Goal: Task Accomplishment & Management: Complete application form

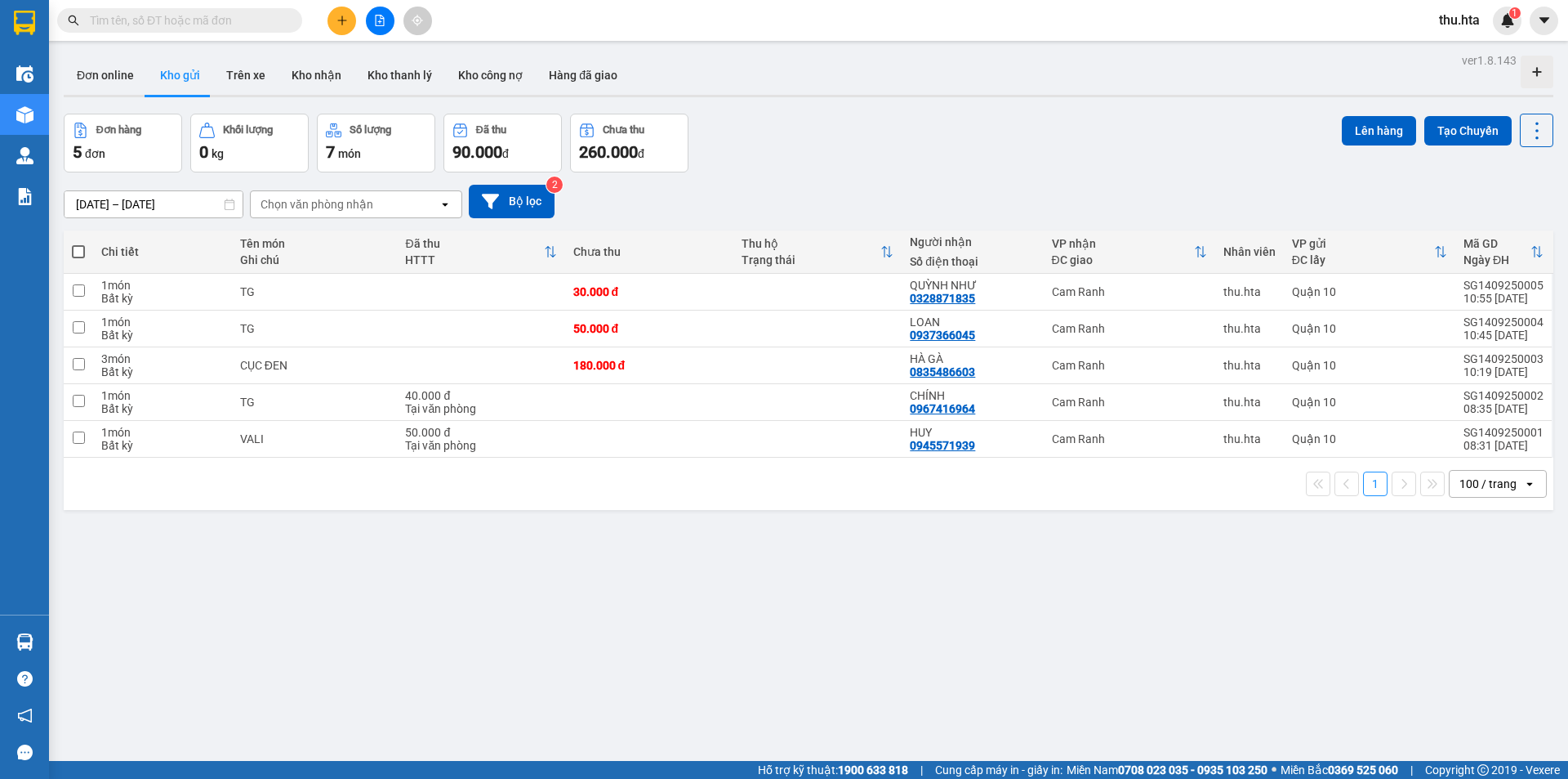
click at [336, 21] on icon "plus" at bounding box center [342, 21] width 12 height 12
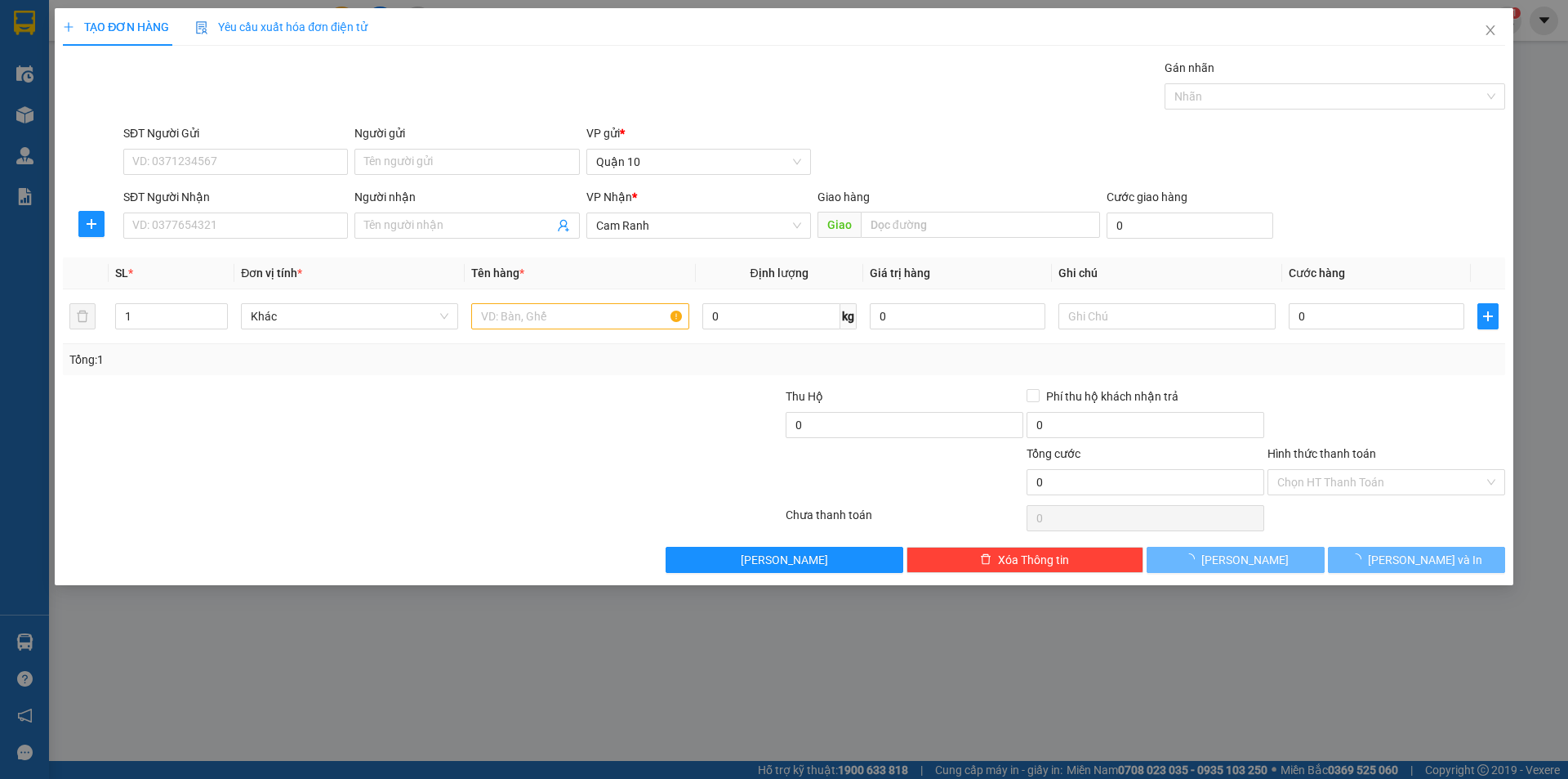
drag, startPoint x: 278, startPoint y: 250, endPoint x: 270, endPoint y: 239, distance: 13.6
click at [274, 245] on div "Transit Pickup Surcharge Ids Transit Deliver Surcharge Ids Transit Deliver Surc…" at bounding box center [784, 316] width 1442 height 514
click at [275, 231] on input "SĐT Người Nhận" at bounding box center [235, 225] width 224 height 26
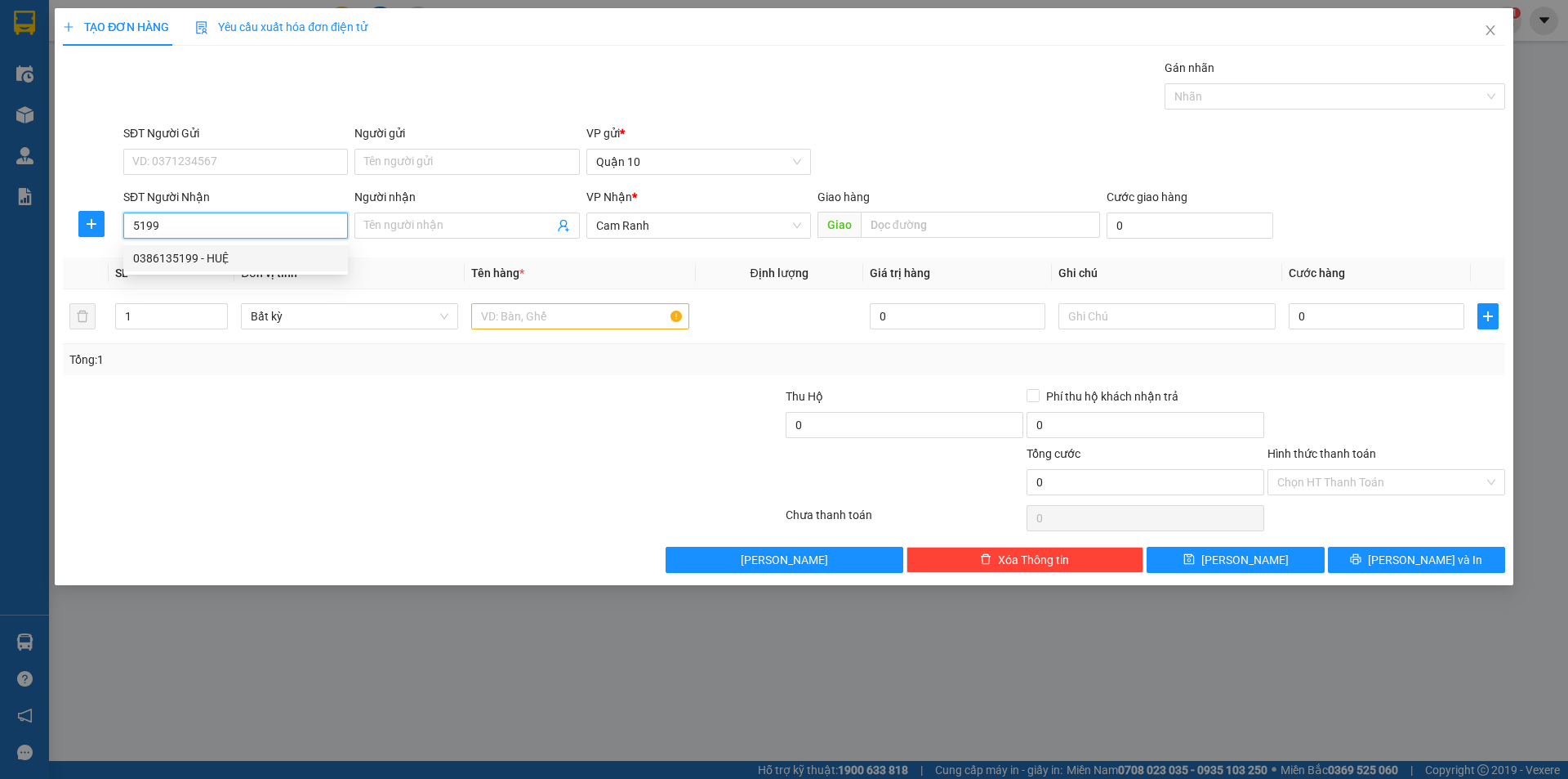
click at [255, 256] on div "0386135199 - HUỆ" at bounding box center [236, 258] width 205 height 18
type input "0386135199"
type input "HUỆ"
type input "50.000"
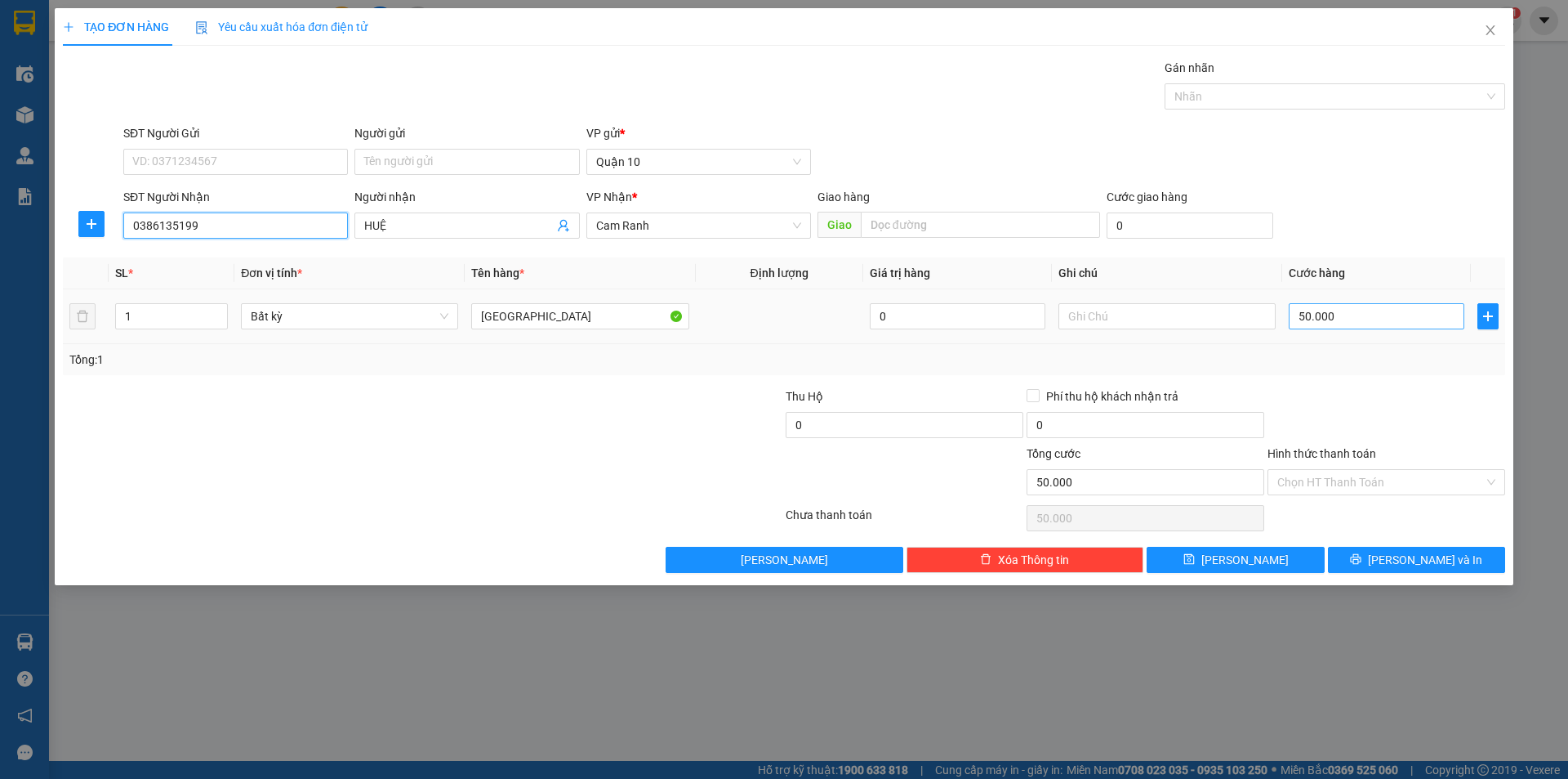
type input "0386135199"
click at [1309, 308] on input "50.000" at bounding box center [1376, 316] width 175 height 26
type input "4"
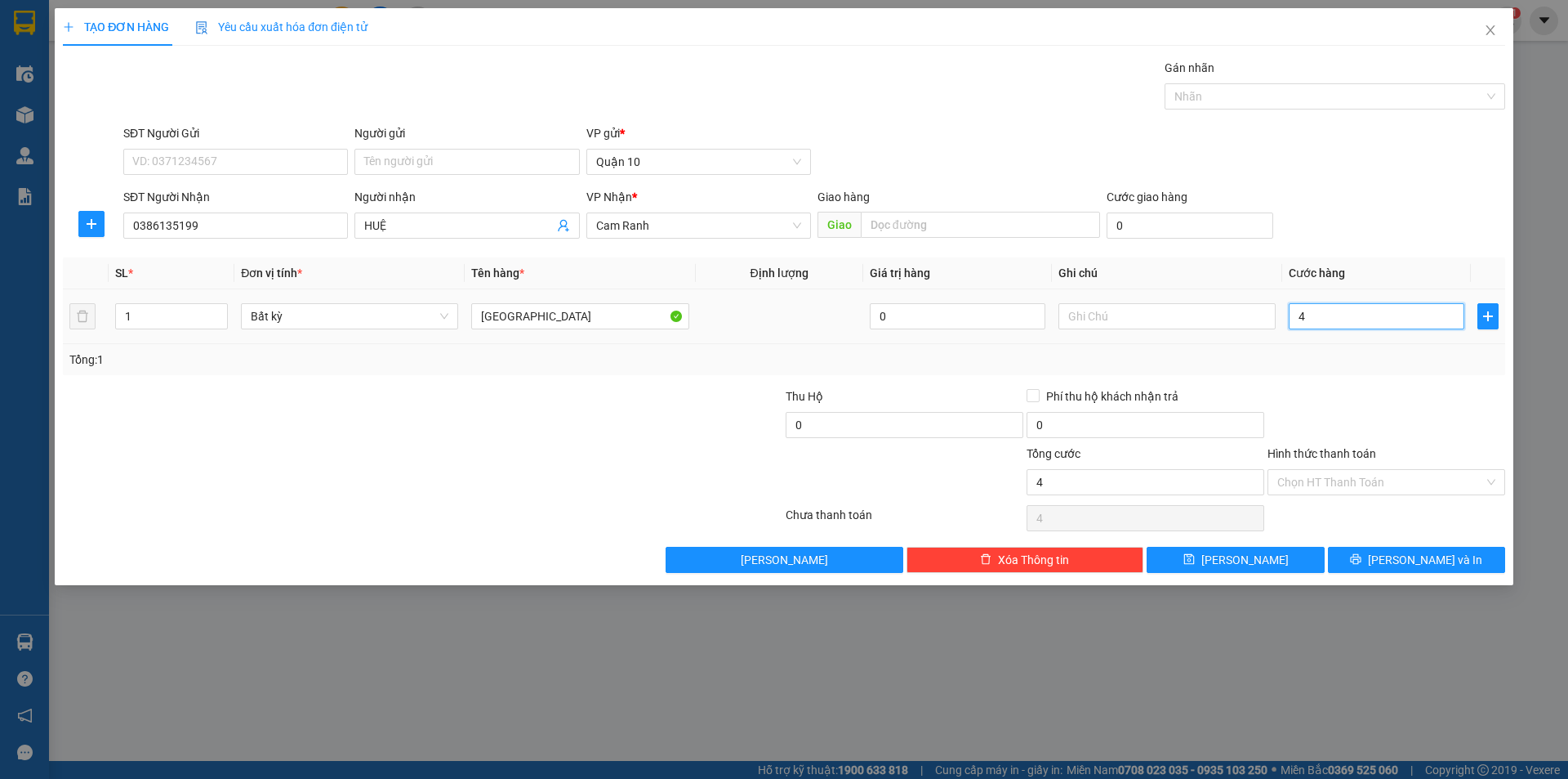
type input "40"
type input "40.000"
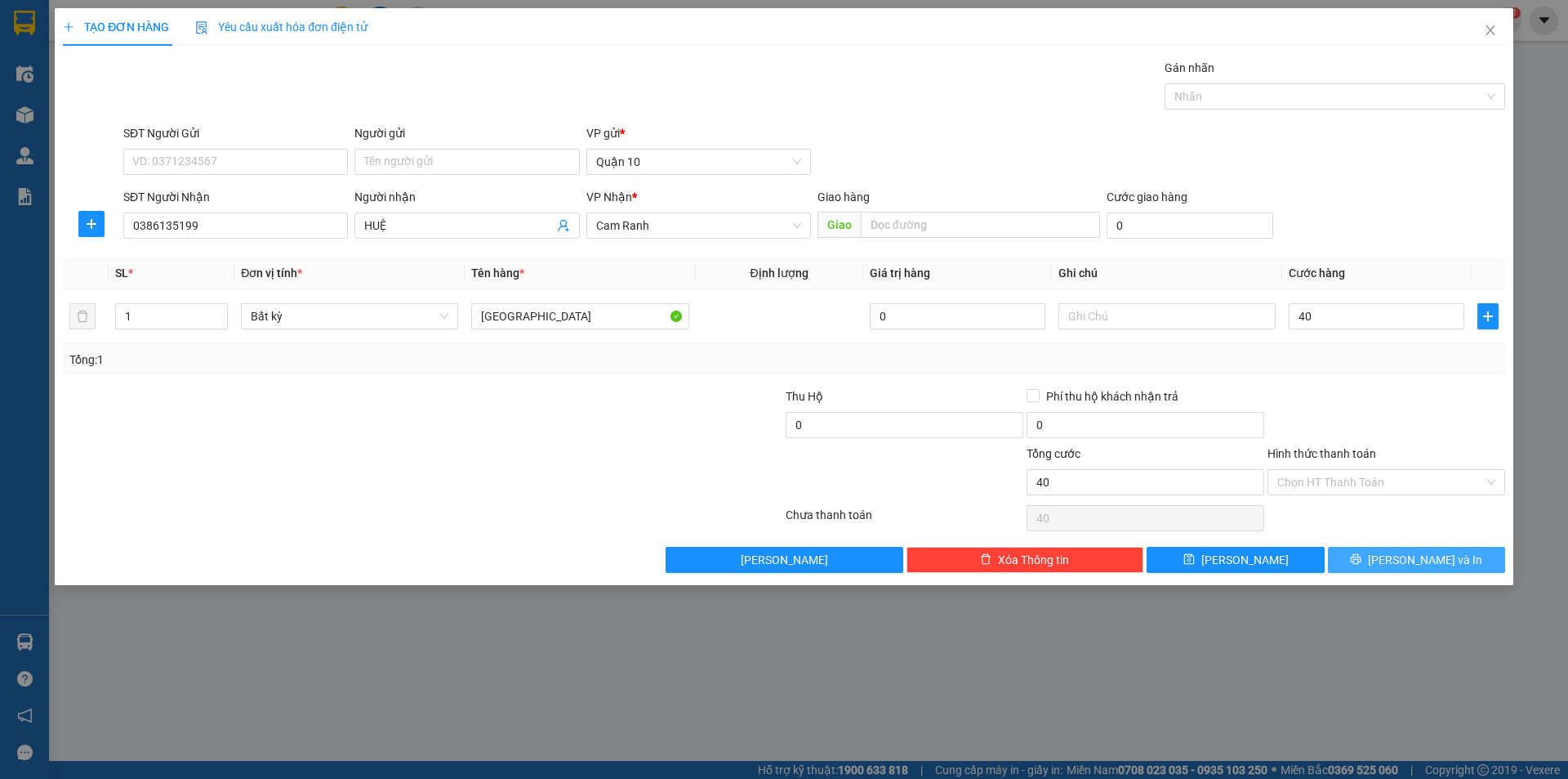
type input "40.000"
drag, startPoint x: 1414, startPoint y: 556, endPoint x: 845, endPoint y: 423, distance: 584.3
click at [1404, 554] on span "[PERSON_NAME] và In" at bounding box center [1424, 560] width 114 height 18
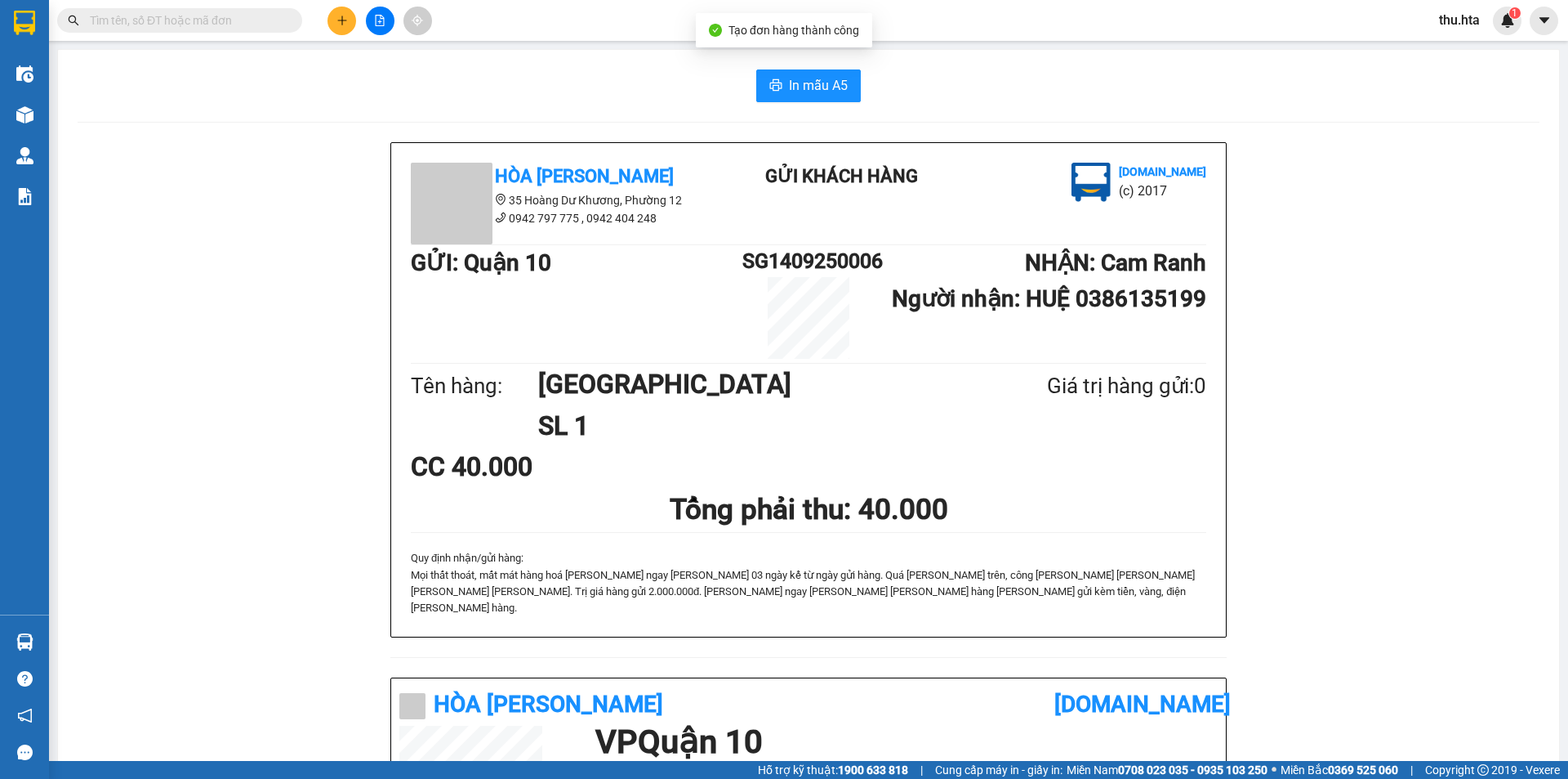
click at [841, 103] on div "In mẫu A5 Hòa [PERSON_NAME] 35 [PERSON_NAME] Dư [PERSON_NAME] 12 0942 797 775 ,…" at bounding box center [808, 657] width 1501 height 1214
click at [825, 86] on span "In mẫu A5" at bounding box center [818, 85] width 58 height 20
click at [348, 16] on button at bounding box center [341, 21] width 28 height 28
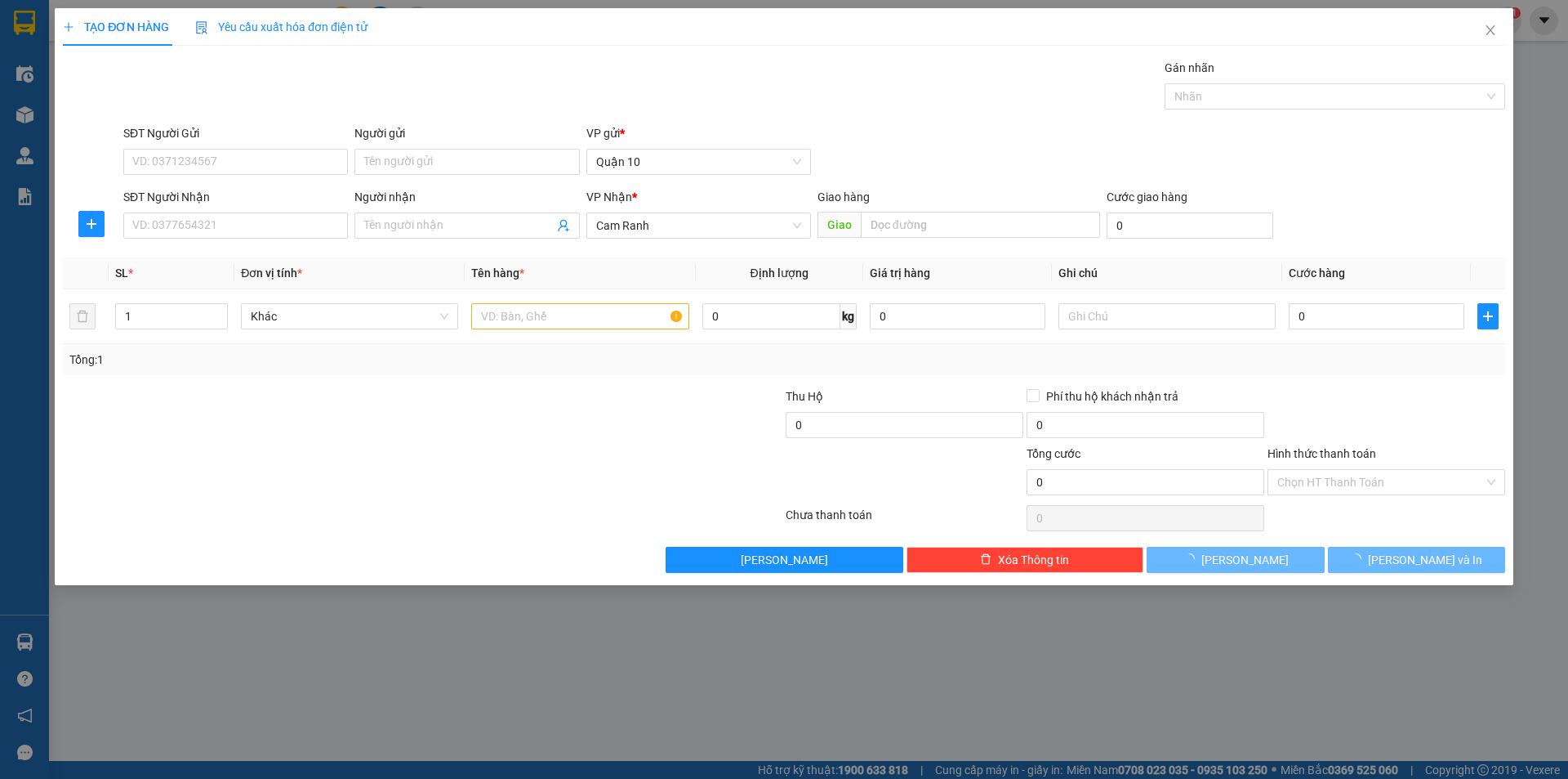
click at [208, 245] on div "Transit Pickup Surcharge Ids Transit Deliver Surcharge Ids Transit Deliver Surc…" at bounding box center [784, 316] width 1442 height 514
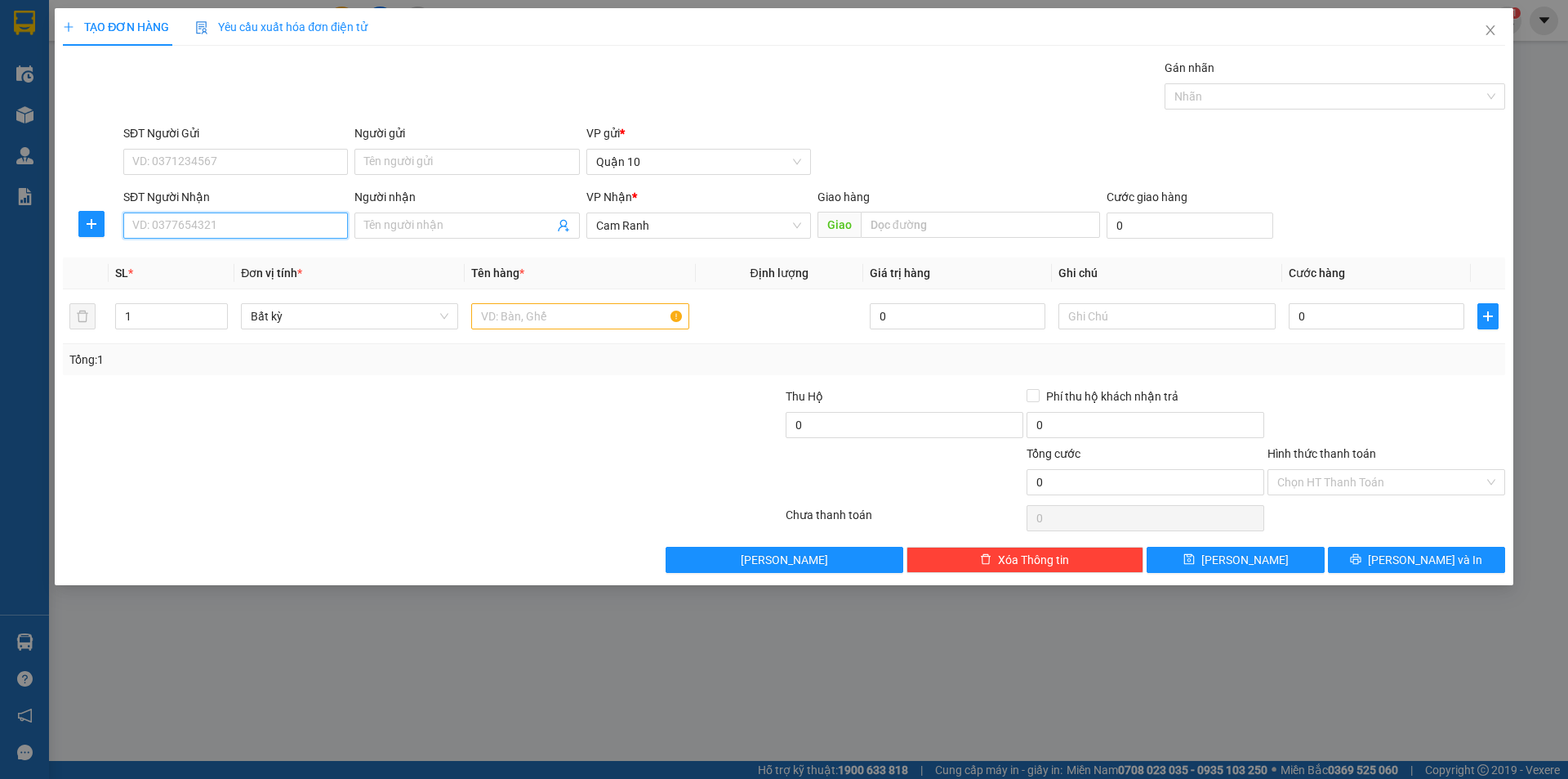
click at [219, 224] on input "SĐT Người Nhận" at bounding box center [235, 225] width 224 height 26
click at [418, 215] on span at bounding box center [466, 225] width 224 height 26
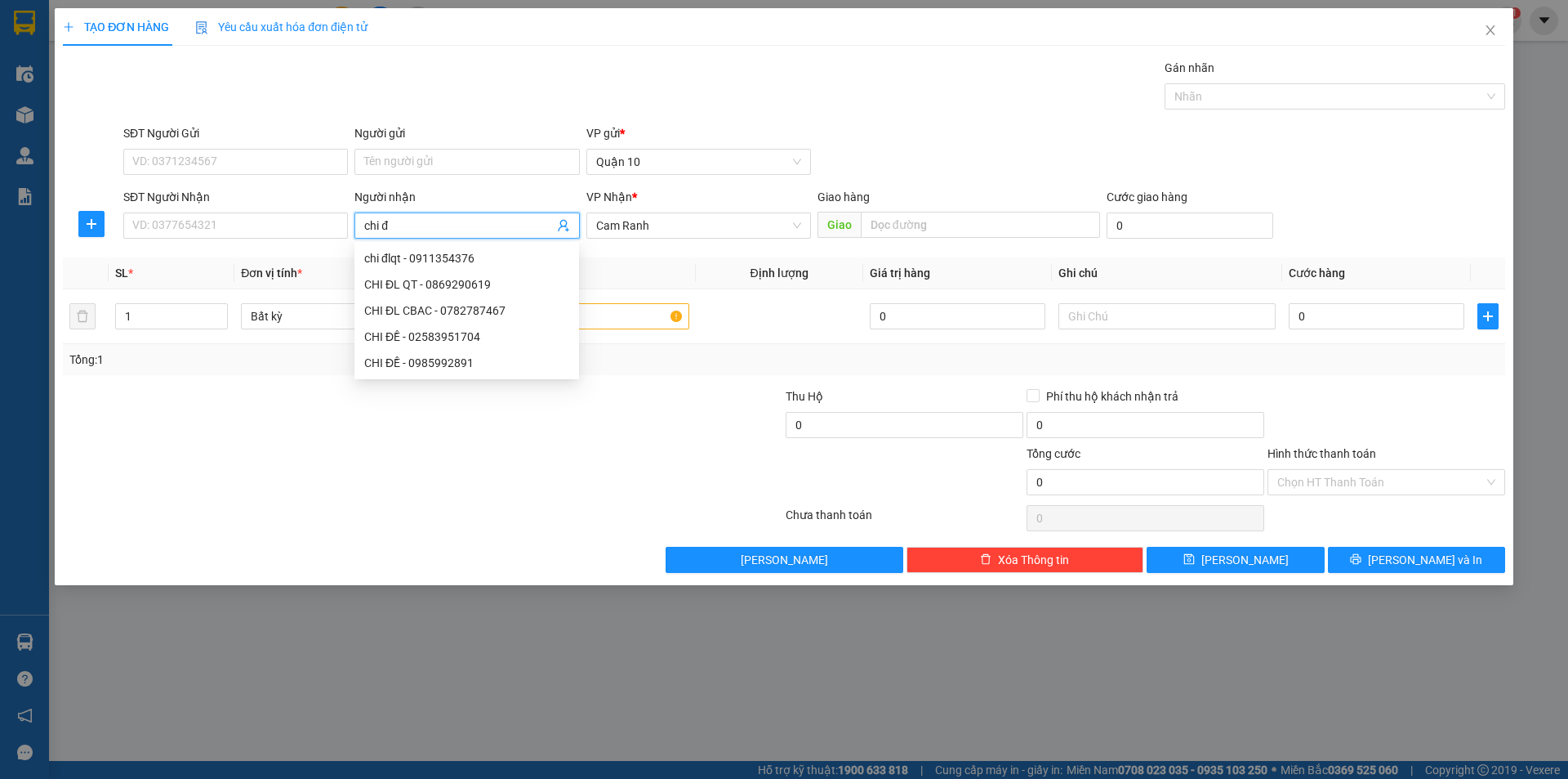
type input "chi đề"
click at [468, 265] on div "CHI ĐỀ - 02583951704" at bounding box center [466, 258] width 205 height 18
type input "02583951704"
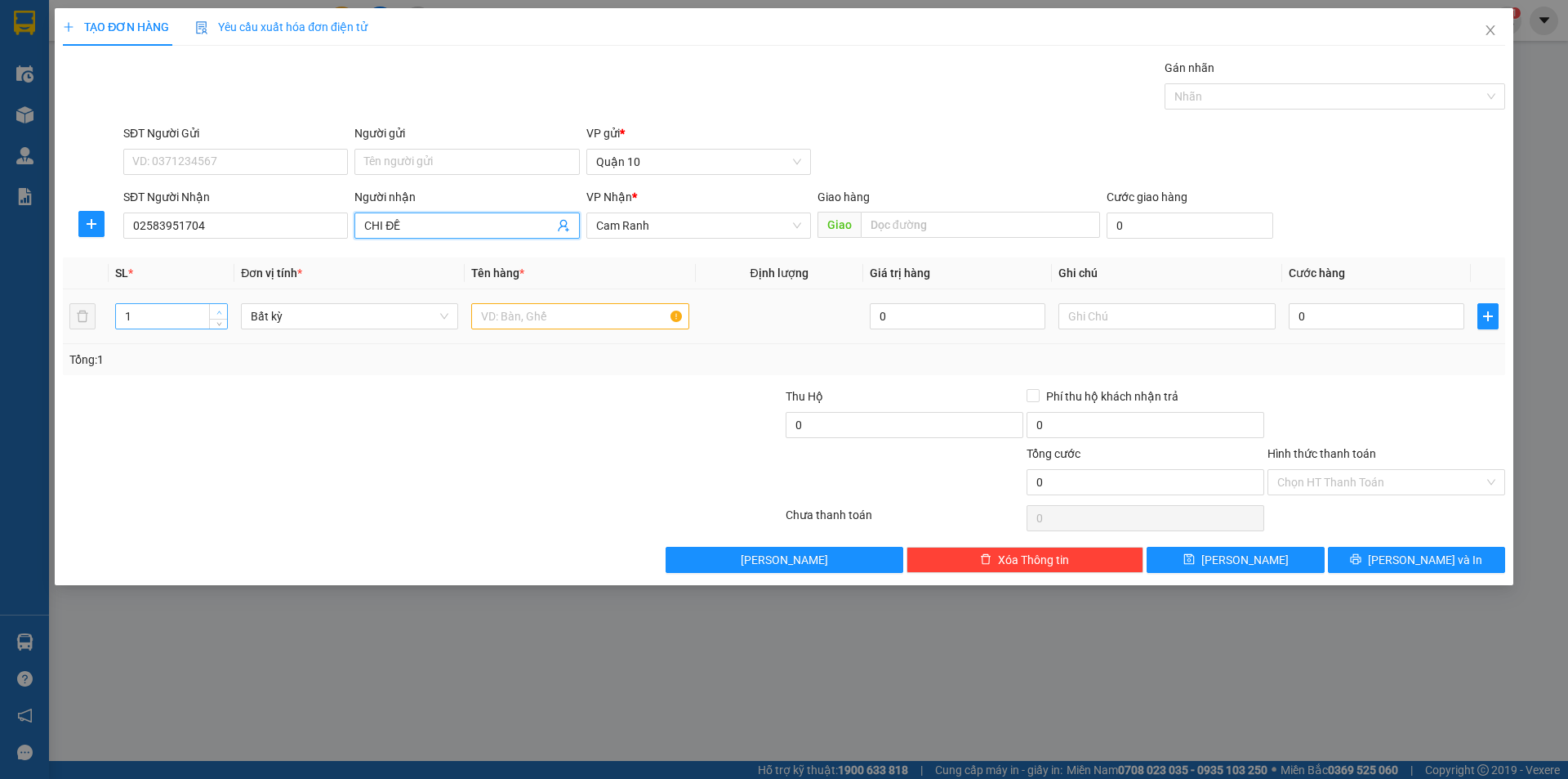
type input "CHI ĐỀ"
click at [218, 310] on icon "up" at bounding box center [219, 312] width 6 height 6
type input "4"
click at [218, 310] on icon "up" at bounding box center [219, 312] width 6 height 6
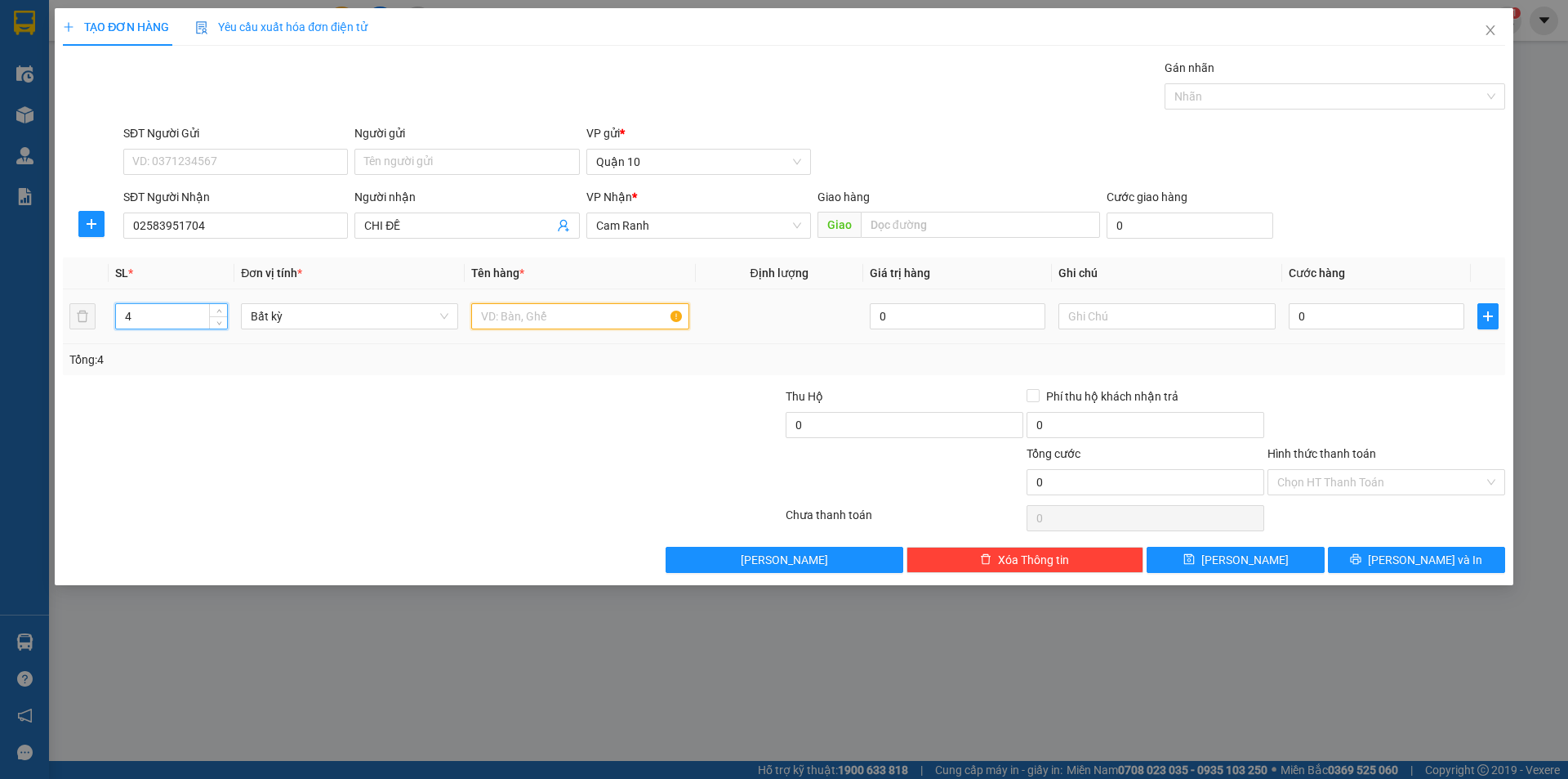
click at [503, 323] on input "text" at bounding box center [580, 316] width 217 height 26
type input "c"
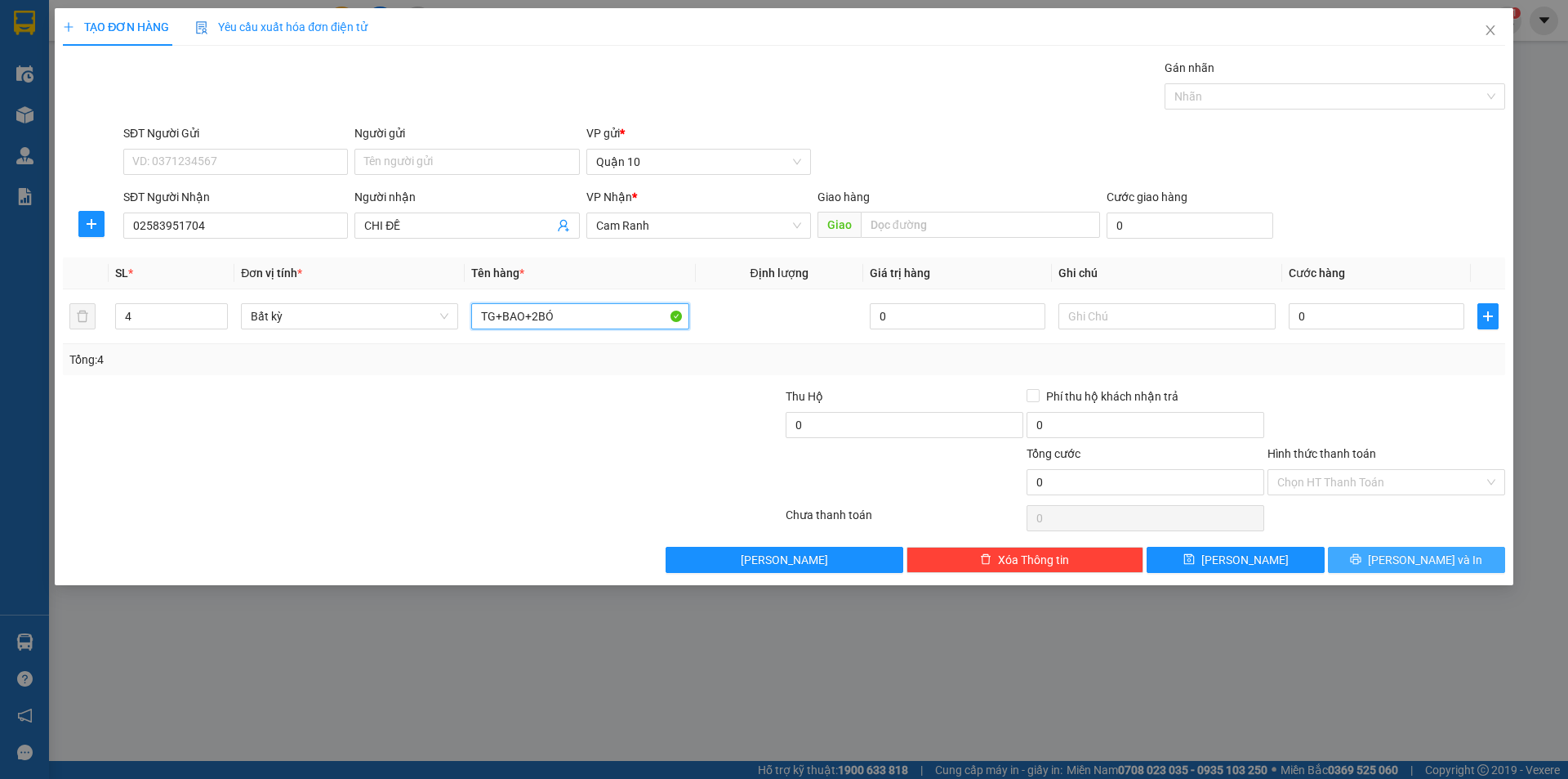
type input "TG+BAO+2BÓ"
click at [1470, 563] on button "[PERSON_NAME] và In" at bounding box center [1416, 559] width 177 height 26
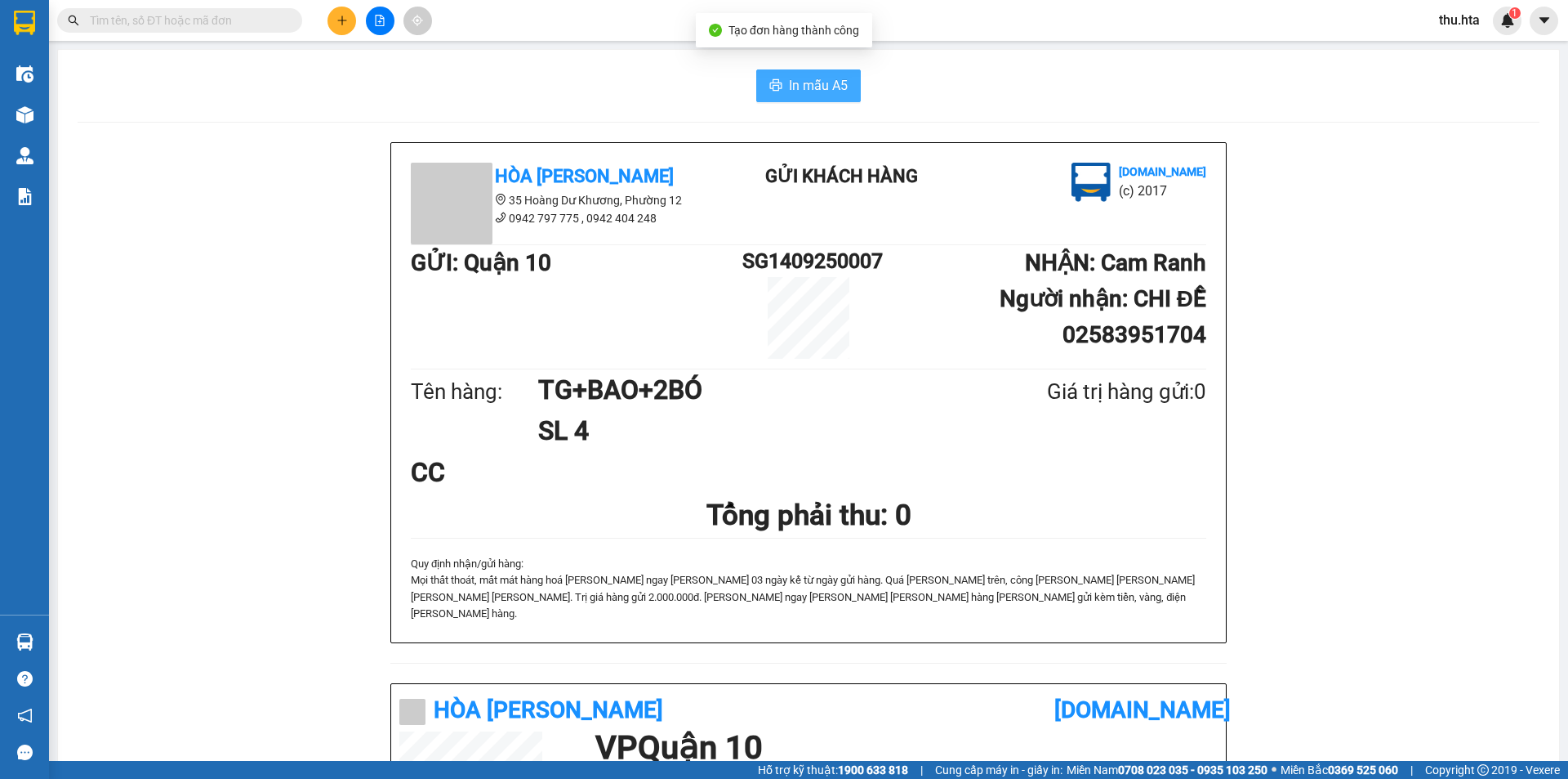
click at [772, 91] on icon "printer" at bounding box center [776, 85] width 13 height 12
click at [336, 26] on button at bounding box center [341, 21] width 28 height 28
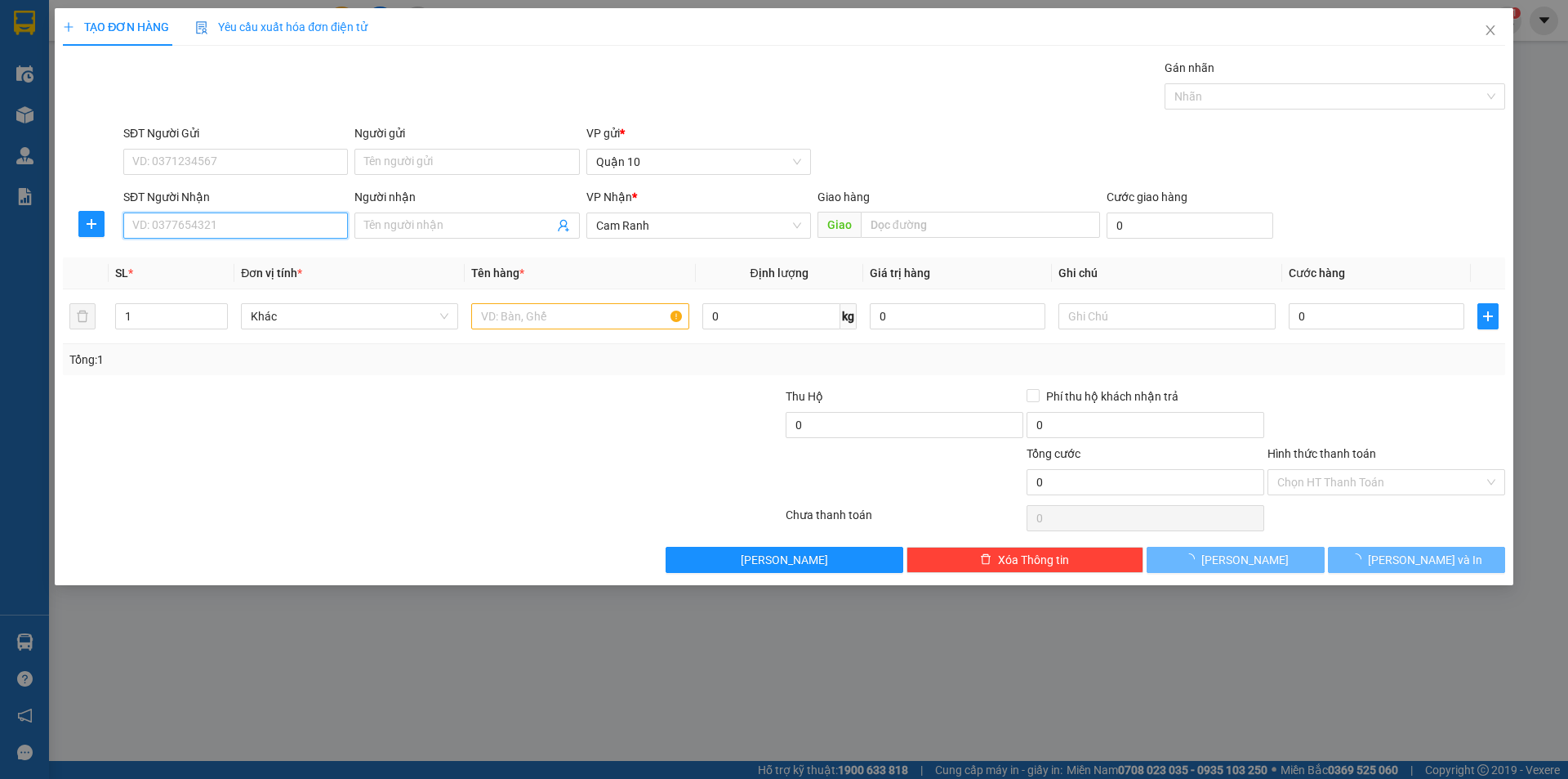
click at [234, 228] on input "SĐT Người Nhận" at bounding box center [235, 225] width 224 height 26
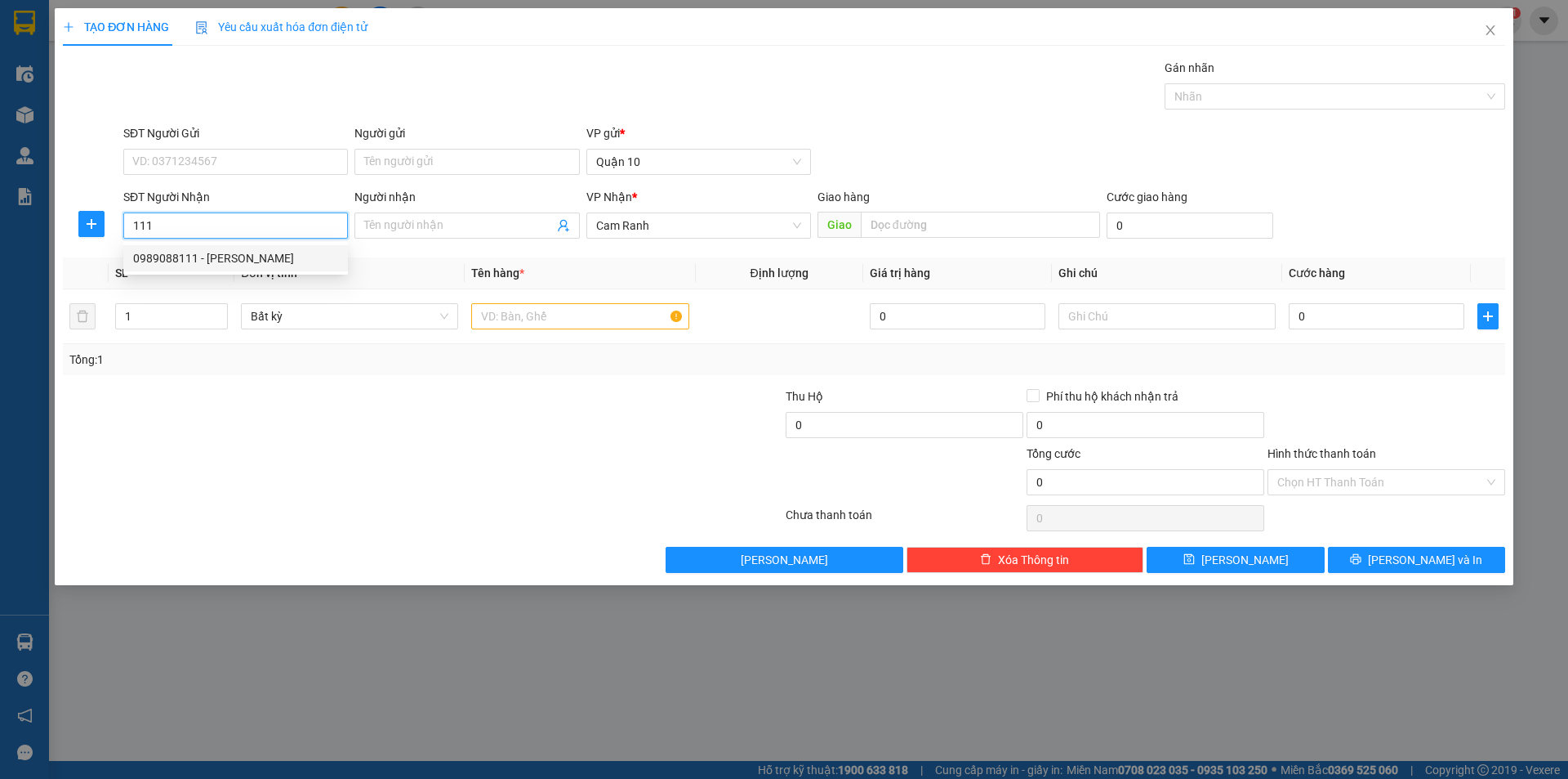
click at [266, 251] on div "0989088111 - [PERSON_NAME]" at bounding box center [236, 258] width 205 height 18
type input "0989088111"
type input "TOÀN"
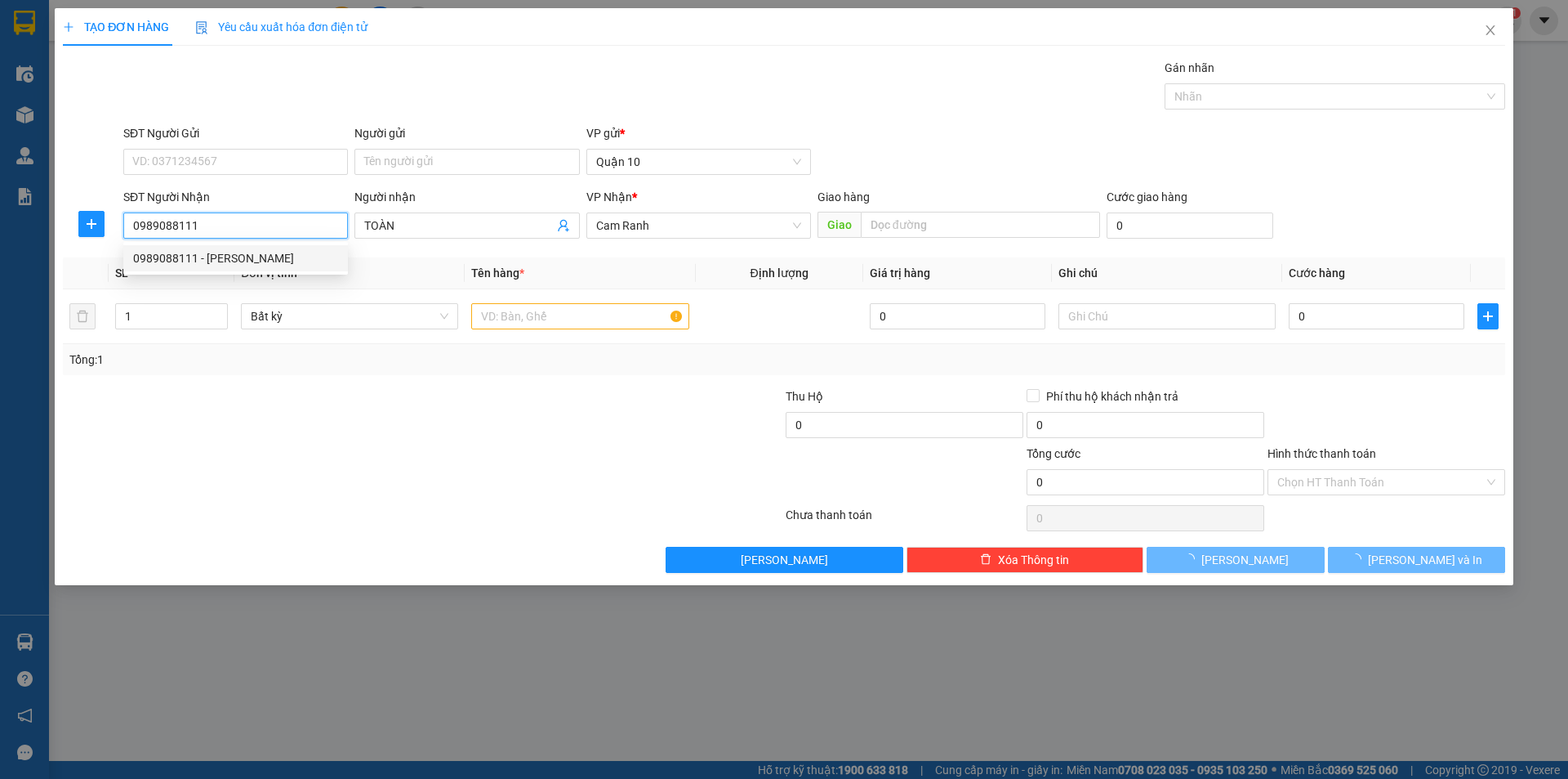
type input "50.000"
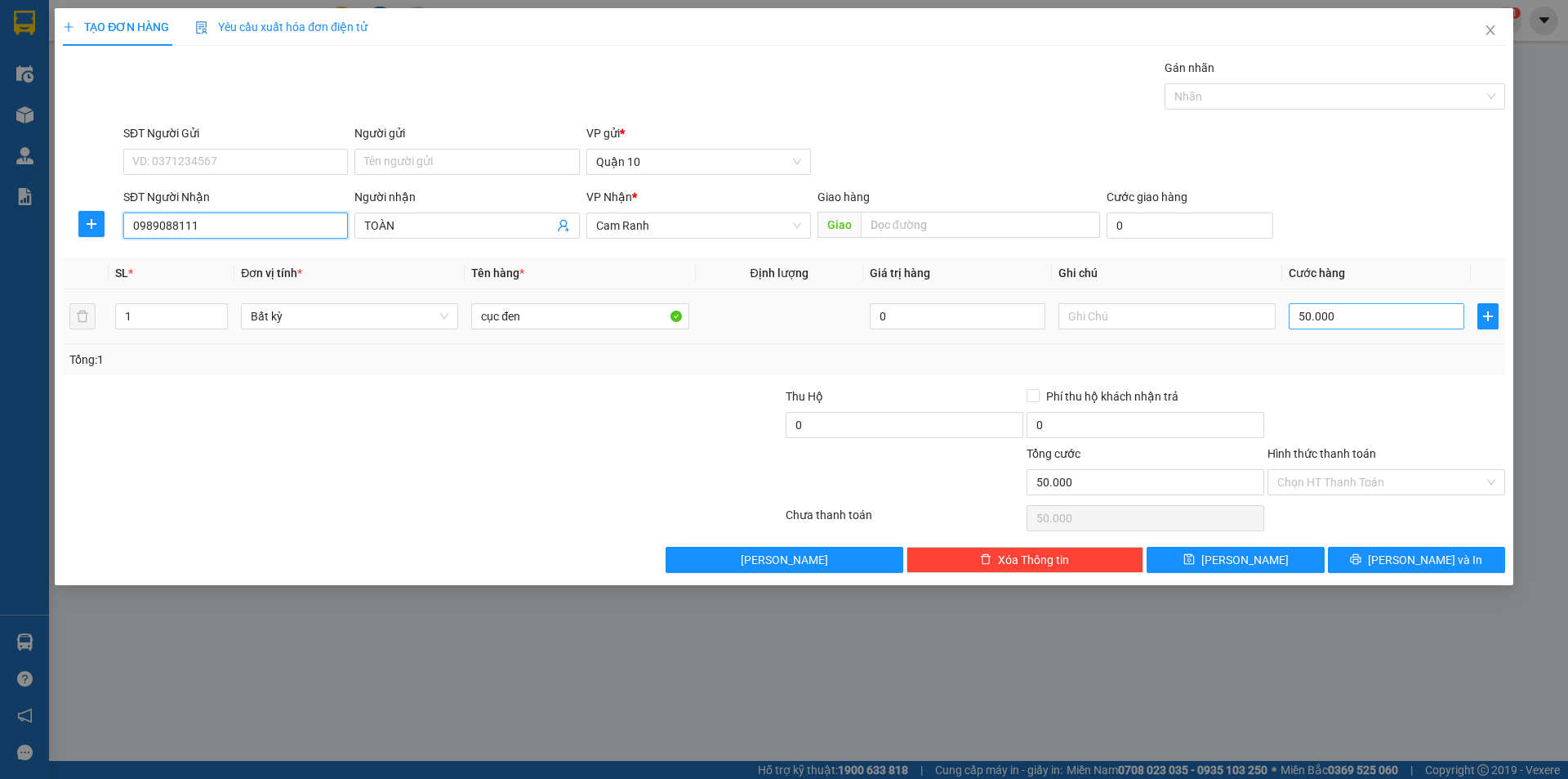
type input "0989088111"
click at [1342, 315] on input "50.000" at bounding box center [1376, 316] width 175 height 26
type input "7"
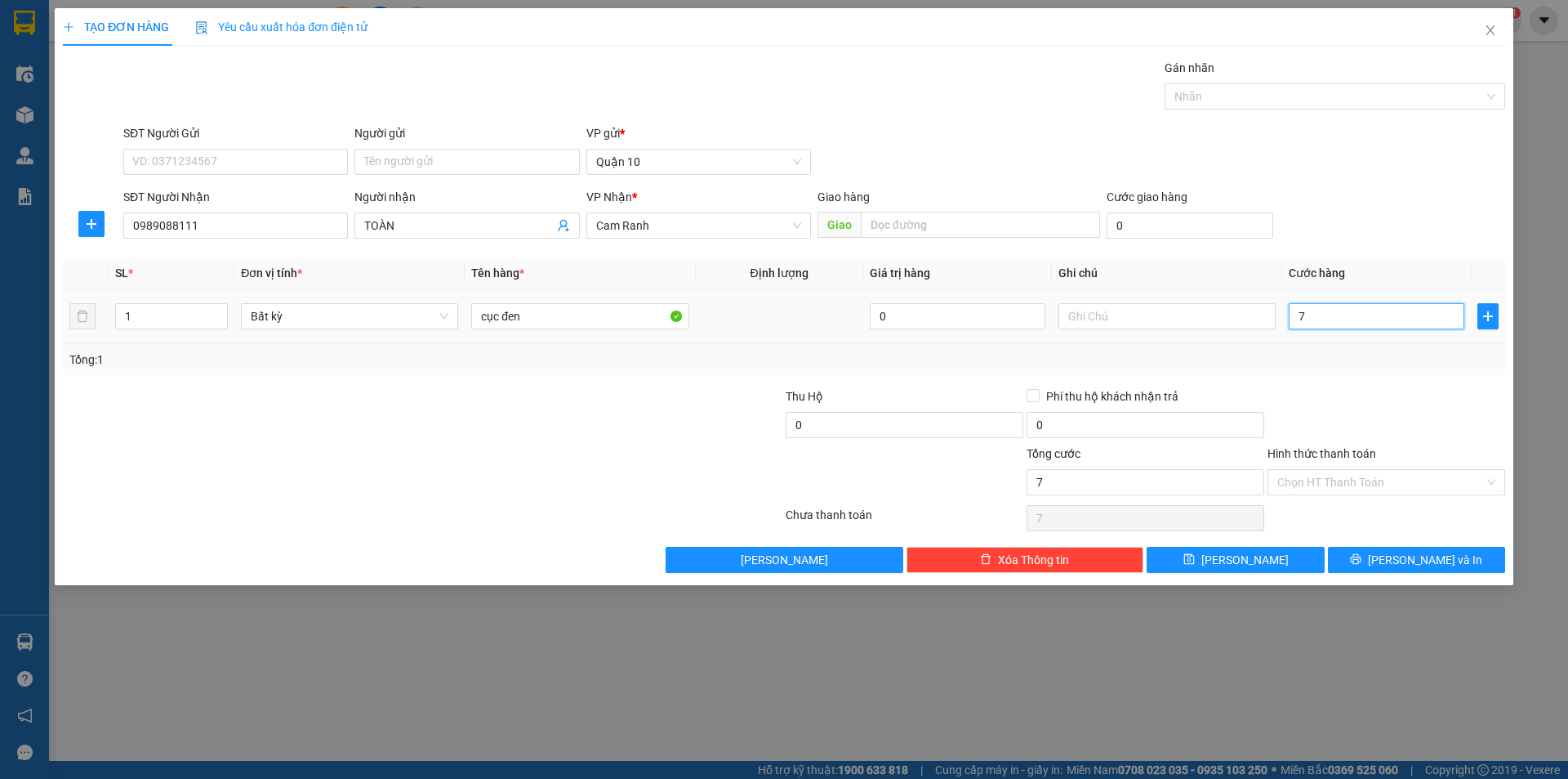
type input "70"
type input "70.000"
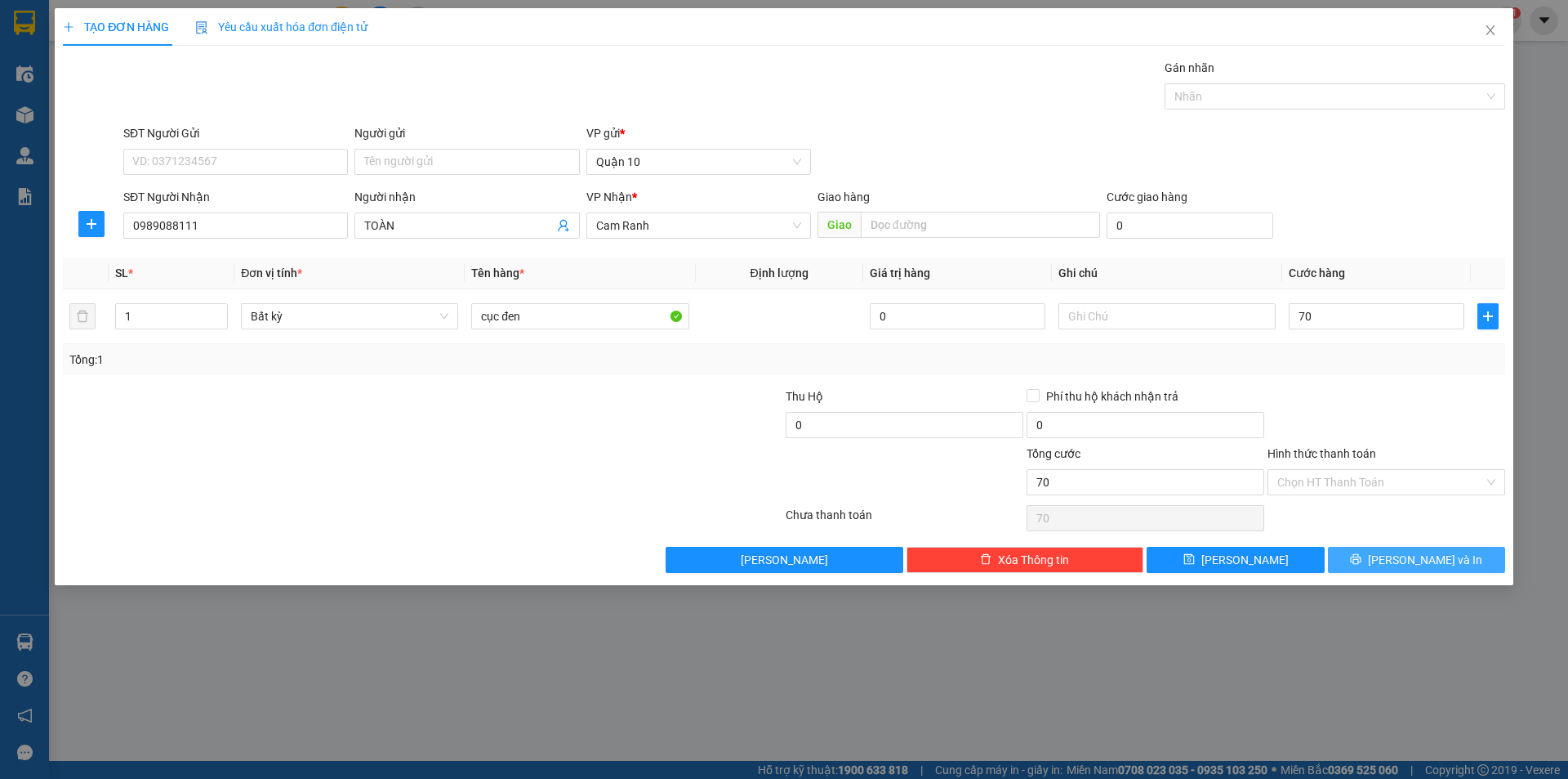
type input "70.000"
drag, startPoint x: 1423, startPoint y: 556, endPoint x: 969, endPoint y: 407, distance: 477.8
click at [1418, 547] on button "[PERSON_NAME] và In" at bounding box center [1416, 559] width 177 height 26
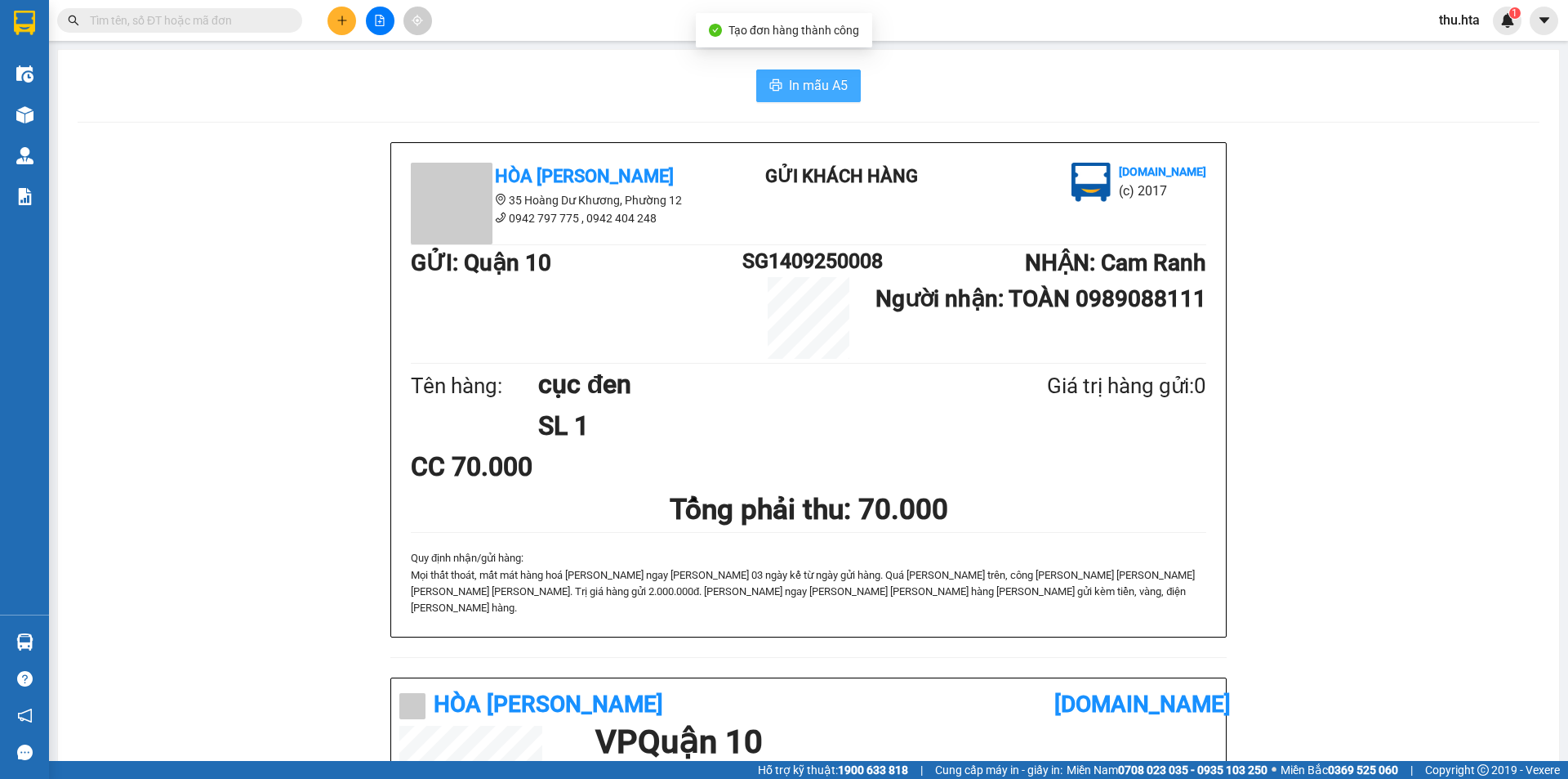
drag, startPoint x: 749, startPoint y: 107, endPoint x: 799, endPoint y: 83, distance: 55.5
click at [763, 96] on div "In mẫu A5 Hòa [PERSON_NAME] 35 [PERSON_NAME] Dư [PERSON_NAME][GEOGRAPHIC_DATA] …" at bounding box center [808, 657] width 1501 height 1214
click at [799, 83] on span "In mẫu A5" at bounding box center [818, 85] width 58 height 20
